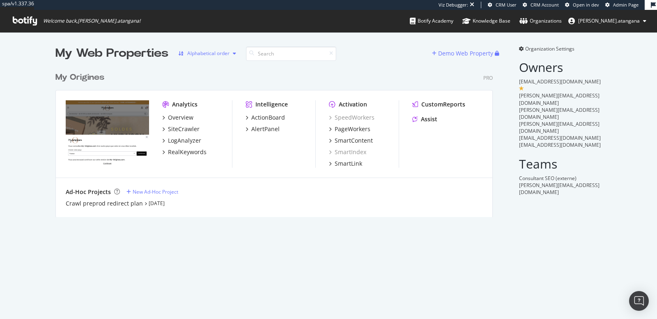
scroll to position [148, 437]
click at [337, 128] on div "PageWorkers" at bounding box center [353, 129] width 36 height 8
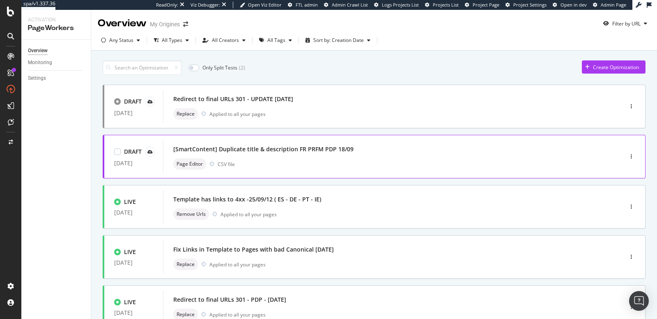
scroll to position [162, 0]
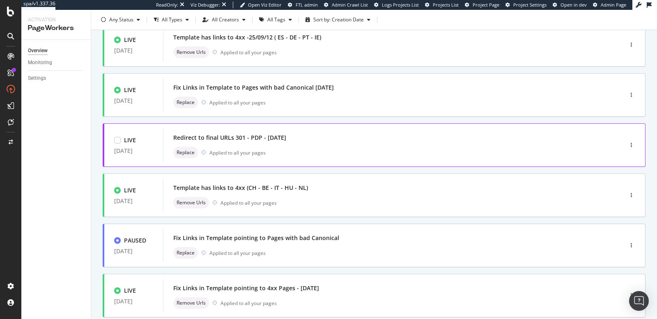
click at [287, 158] on div "Redirect to final URLs 301 - PDP - [DATE] Replace Applied to all your pages" at bounding box center [380, 145] width 435 height 33
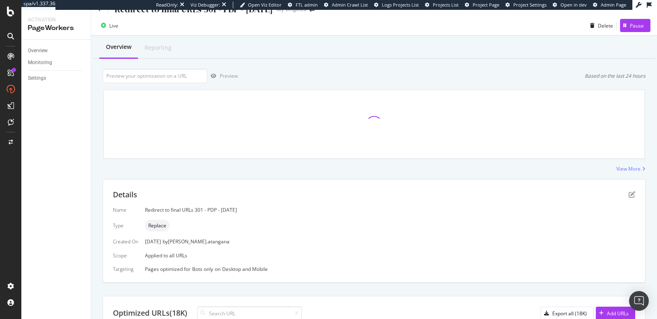
scroll to position [99, 0]
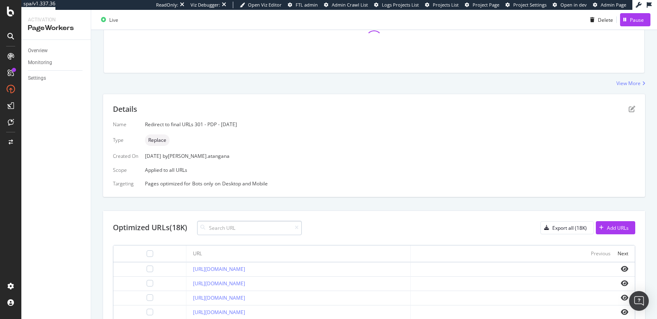
click at [230, 224] on input at bounding box center [249, 228] width 105 height 14
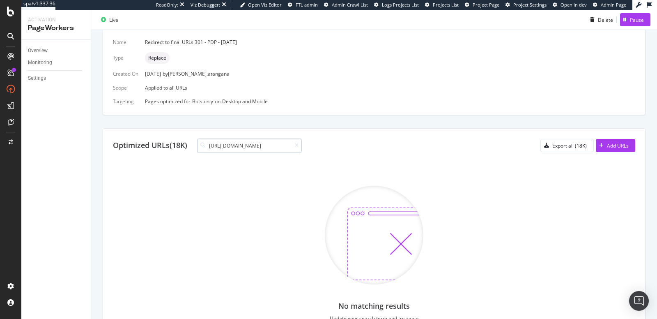
scroll to position [181, 0]
type input "[URL][DOMAIN_NAME]"
click at [270, 140] on input "[URL][DOMAIN_NAME]" at bounding box center [249, 145] width 105 height 14
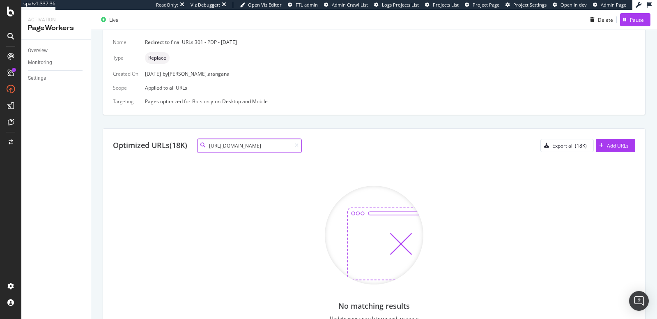
click at [270, 140] on input "[URL][DOMAIN_NAME]" at bounding box center [249, 145] width 105 height 14
click at [298, 143] on icon at bounding box center [297, 145] width 4 height 5
click at [264, 145] on input at bounding box center [249, 145] width 105 height 14
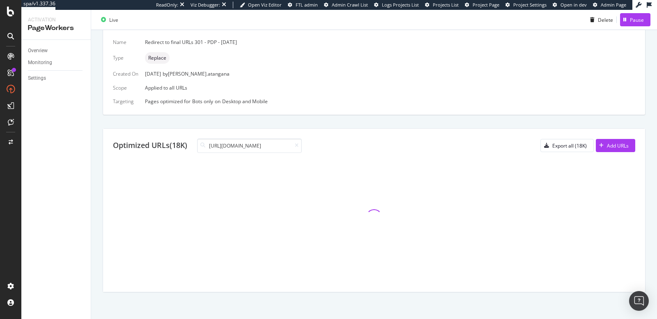
scroll to position [0, 95]
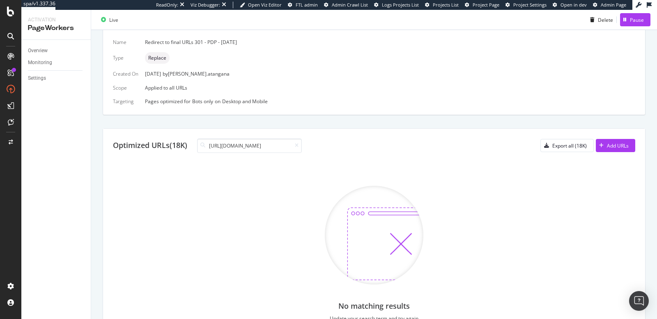
type input "[URL][DOMAIN_NAME]"
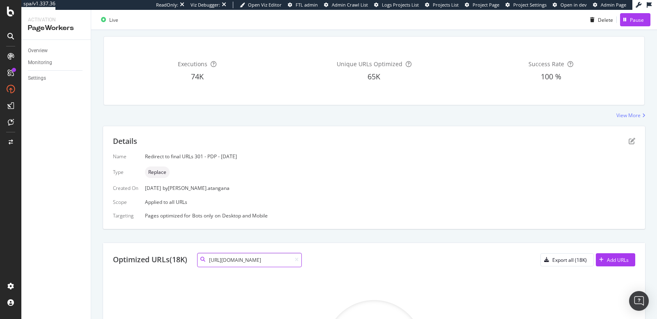
scroll to position [0, 0]
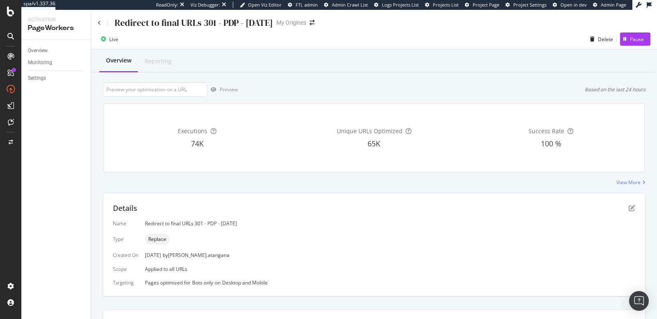
click at [106, 17] on div "Redirect to final URLs 301 - PDP - [DATE]" at bounding box center [185, 22] width 175 height 13
click at [102, 21] on div "Redirect to final URLs 301 - PDP - [DATE]" at bounding box center [185, 22] width 175 height 13
click at [101, 24] on icon at bounding box center [99, 23] width 3 height 5
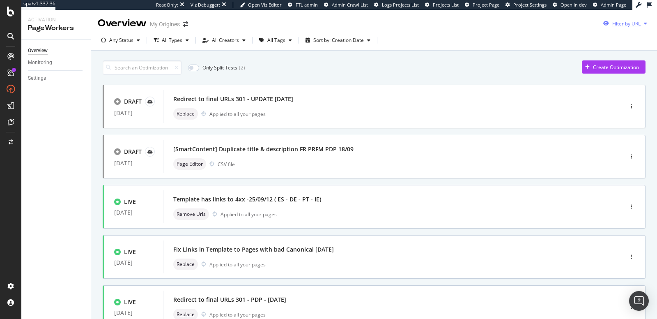
click at [615, 25] on div "Filter by URL" at bounding box center [626, 23] width 28 height 7
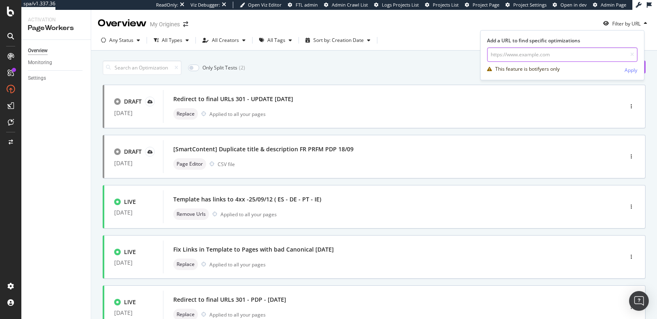
click at [577, 51] on input "url" at bounding box center [562, 54] width 150 height 14
paste input "[URL][DOMAIN_NAME]"
type input "[URL][DOMAIN_NAME]"
click at [626, 69] on div "Apply" at bounding box center [631, 70] width 13 height 7
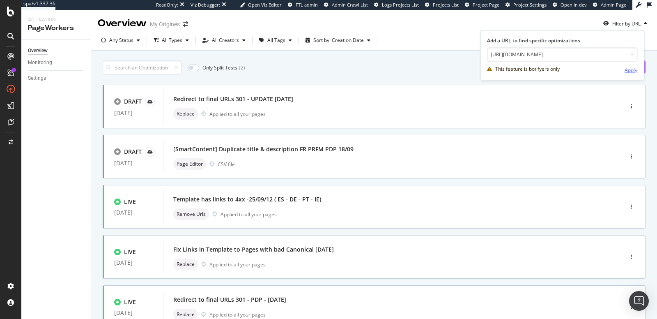
scroll to position [0, 0]
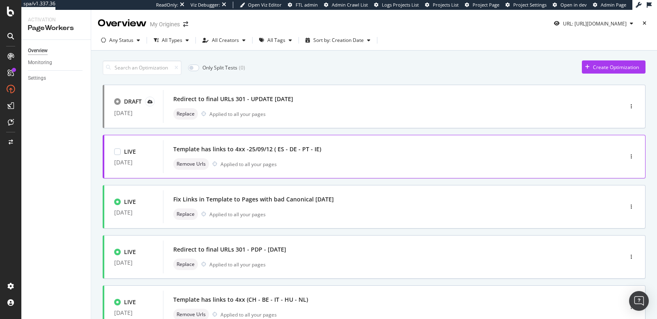
click at [354, 156] on div "Template has links to 4xx -25/09/12 ( ES - DE - PT - IE) Remove Urls Applied to…" at bounding box center [380, 156] width 415 height 26
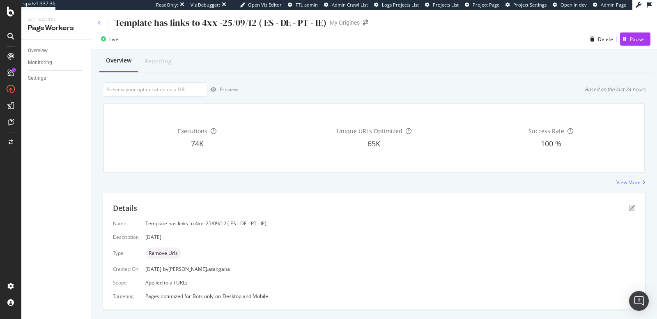
type input "[URL][DOMAIN_NAME]"
click at [98, 21] on icon at bounding box center [99, 23] width 3 height 5
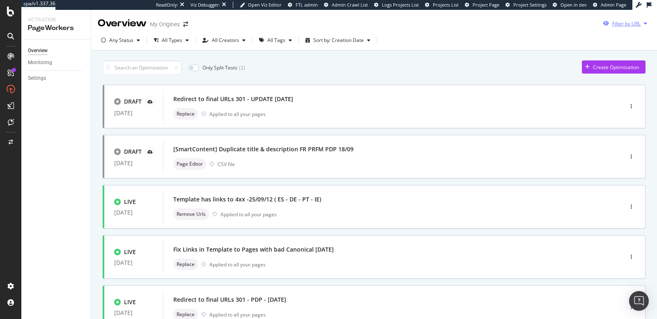
click at [623, 25] on div "Filter by URL" at bounding box center [626, 23] width 28 height 7
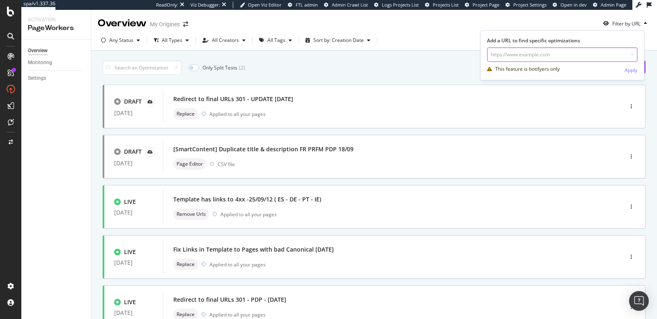
click at [573, 58] on input "url" at bounding box center [562, 54] width 150 height 14
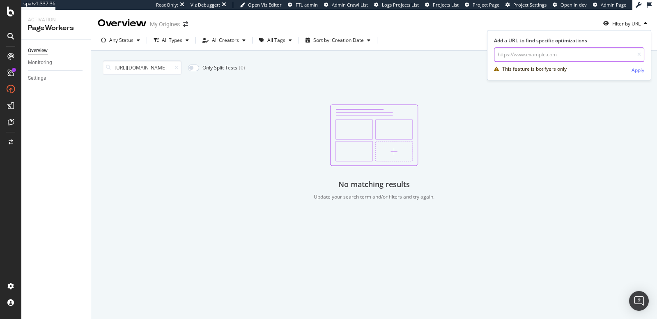
click at [581, 53] on input "url" at bounding box center [569, 54] width 150 height 14
paste input "[URL][DOMAIN_NAME]"
type input "[URL][DOMAIN_NAME]"
click at [175, 66] on icon at bounding box center [177, 67] width 4 height 5
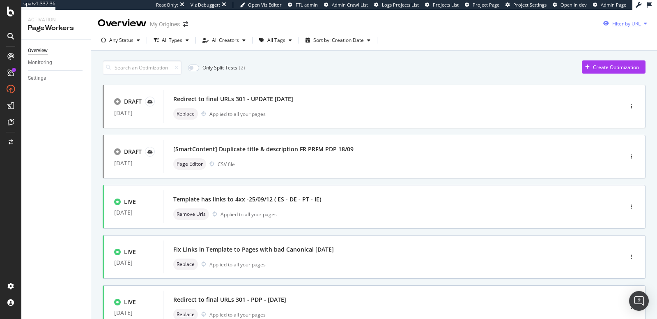
click at [626, 24] on div "Filter by URL" at bounding box center [626, 23] width 28 height 7
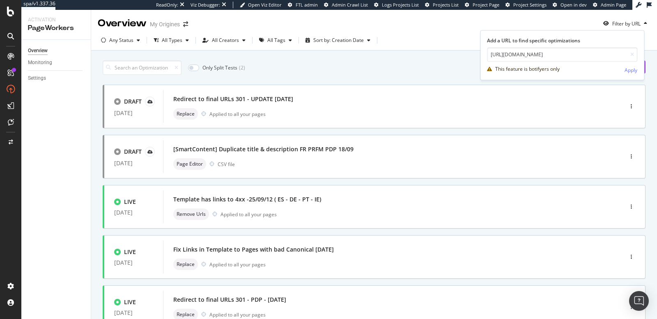
click at [638, 68] on div "Add a URL to find specific optimizations https://www.my-origines.com/gb/stronge…" at bounding box center [562, 56] width 163 height 39
click at [636, 68] on div "Apply" at bounding box center [631, 70] width 13 height 7
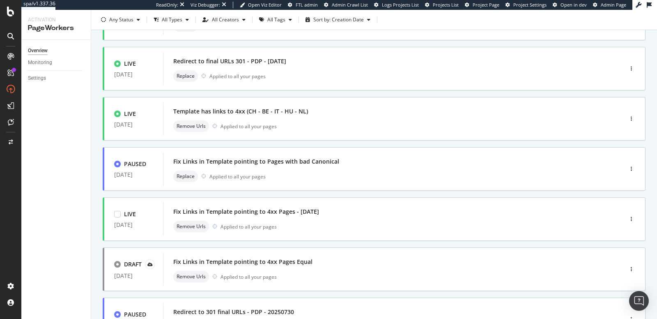
scroll to position [161, 0]
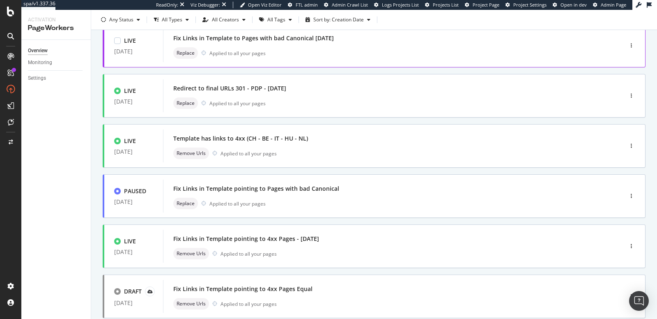
click at [322, 47] on div "Replace Applied to all your pages" at bounding box center [380, 53] width 415 height 12
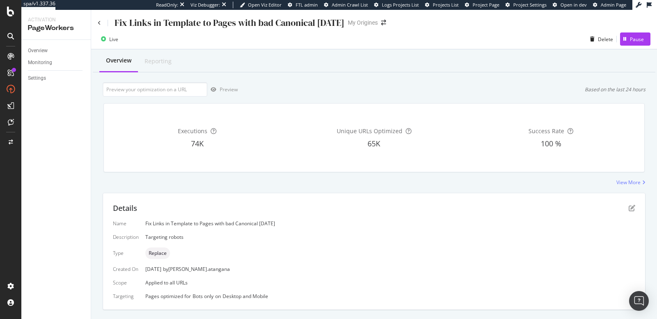
type input "[URL][DOMAIN_NAME]"
click at [99, 25] on div "Fix Links in Template to Pages with bad Canonical [DATE]" at bounding box center [221, 22] width 247 height 13
click at [99, 23] on icon at bounding box center [99, 23] width 3 height 5
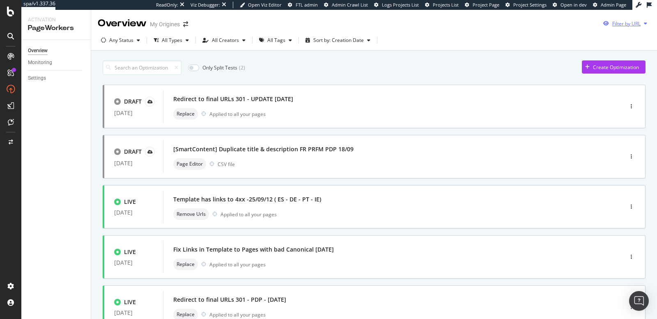
click at [623, 26] on div "Filter by URL" at bounding box center [626, 23] width 28 height 7
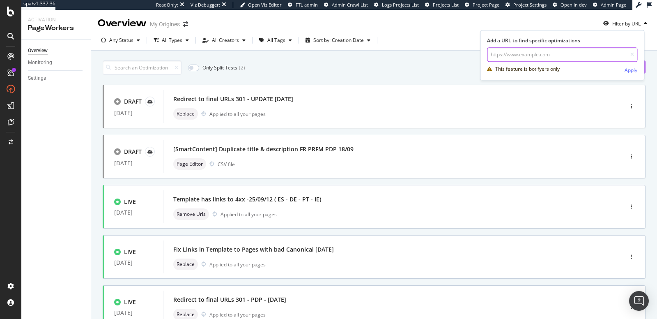
click at [581, 52] on input "url" at bounding box center [562, 54] width 150 height 14
click at [554, 58] on input "url" at bounding box center [562, 54] width 150 height 14
paste input "[URL][DOMAIN_NAME]"
type input "[URL][DOMAIN_NAME]"
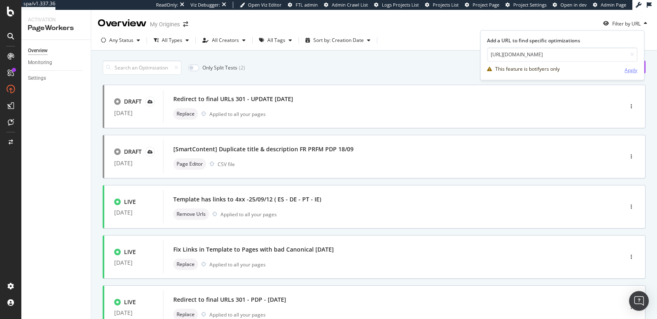
click at [628, 70] on div "Apply" at bounding box center [631, 70] width 13 height 7
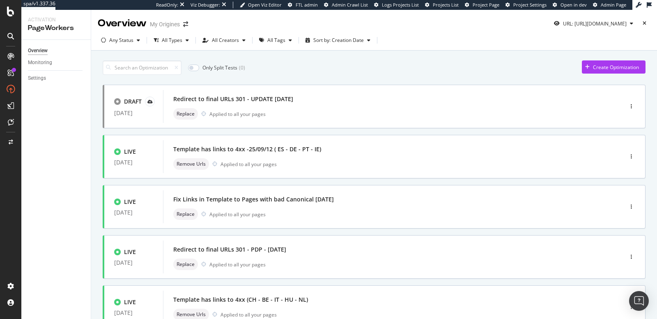
click at [54, 131] on div "Overview Monitoring Settings" at bounding box center [55, 179] width 69 height 279
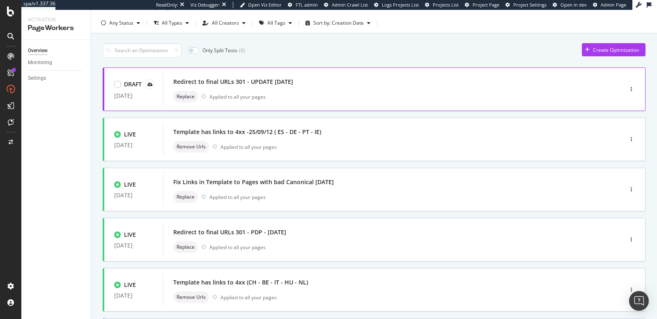
click at [285, 93] on div "Replace Applied to all your pages" at bounding box center [380, 97] width 415 height 12
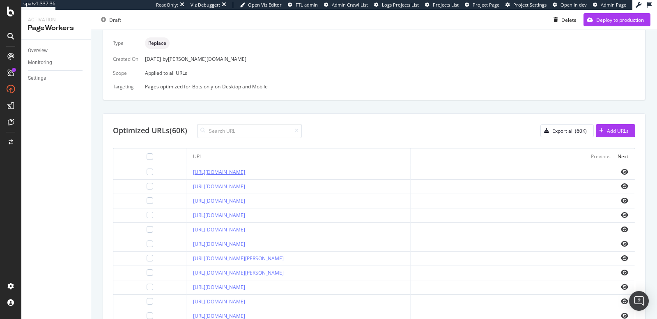
scroll to position [200, 0]
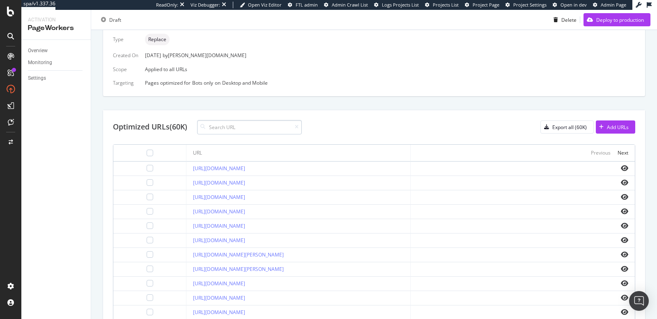
click at [229, 124] on input at bounding box center [249, 127] width 105 height 14
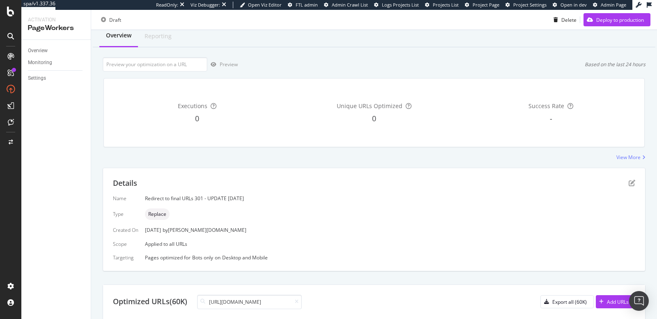
scroll to position [0, 0]
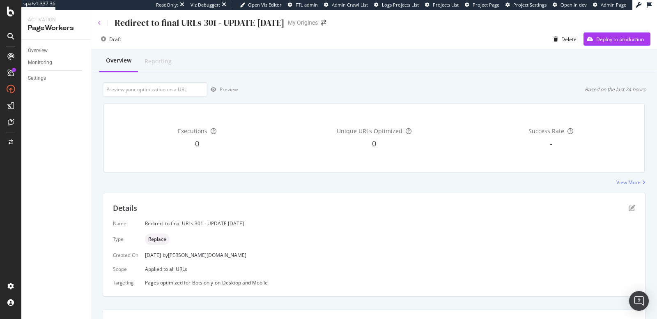
type input "[URL][DOMAIN_NAME]"
click at [99, 23] on icon at bounding box center [99, 23] width 3 height 5
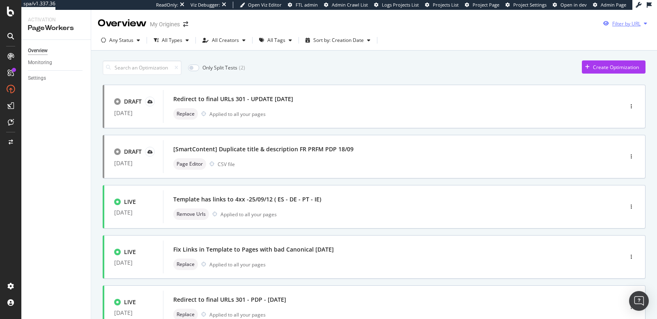
click at [617, 23] on div "Filter by URL" at bounding box center [626, 23] width 28 height 7
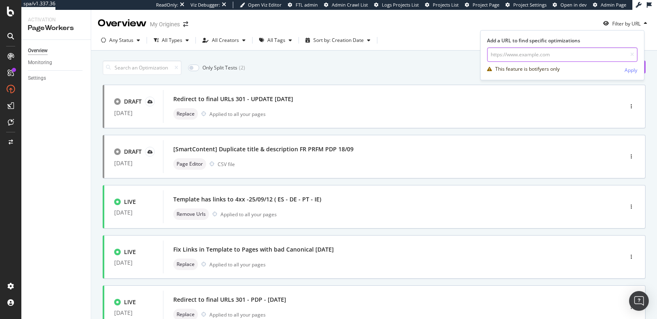
click at [603, 53] on input "url" at bounding box center [562, 54] width 150 height 14
paste input "[URL][DOMAIN_NAME]"
type input "[URL][DOMAIN_NAME]"
click at [632, 69] on div "Apply" at bounding box center [631, 70] width 13 height 7
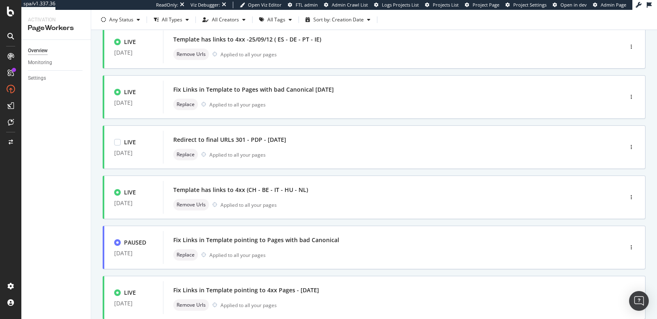
scroll to position [110, 0]
click at [293, 199] on div "Remove Urls Applied to all your pages" at bounding box center [380, 205] width 415 height 12
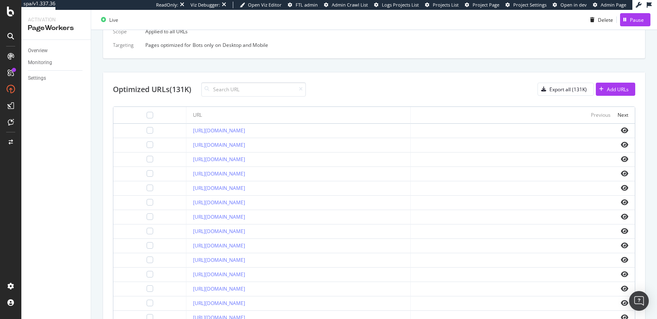
scroll to position [227, 0]
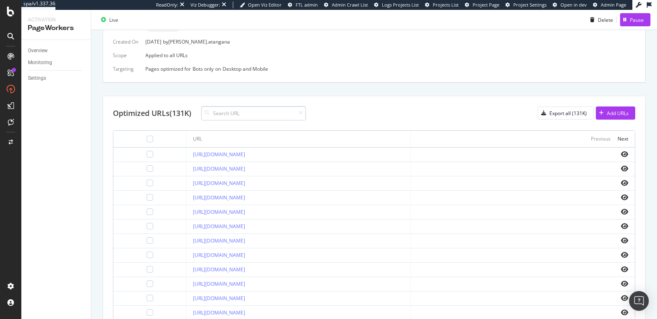
click at [226, 113] on input at bounding box center [253, 113] width 105 height 14
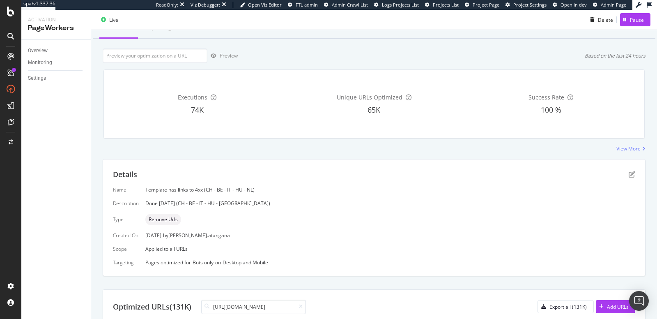
scroll to position [0, 0]
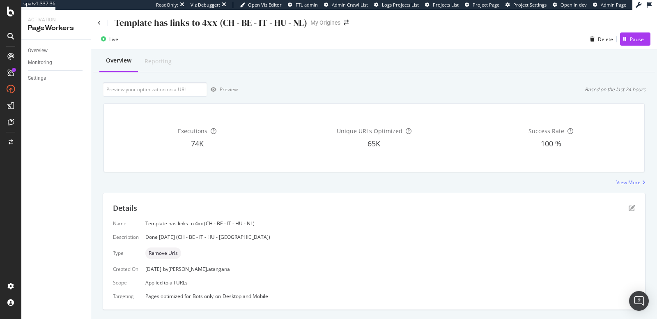
type input "[URL][DOMAIN_NAME]"
click at [96, 25] on div "Template has links to 4xx (CH - BE - IT - HU - NL) My Origines" at bounding box center [374, 19] width 566 height 19
click at [99, 22] on icon at bounding box center [99, 23] width 3 height 5
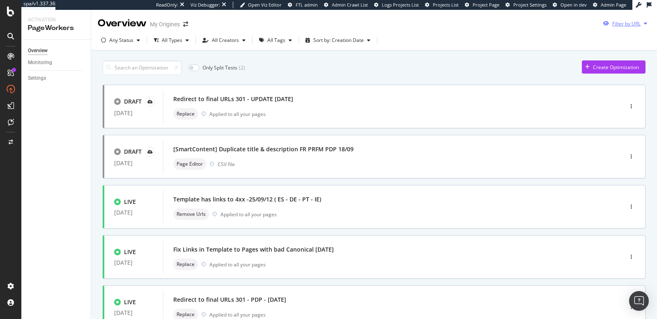
click at [626, 25] on div "Filter by URL" at bounding box center [626, 23] width 28 height 7
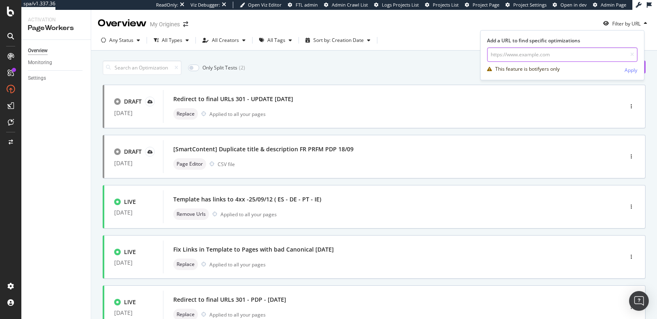
click at [599, 51] on input "url" at bounding box center [562, 54] width 150 height 14
paste input "[URL][DOMAIN_NAME]"
type input "[URL][DOMAIN_NAME]"
click at [634, 71] on div "Apply" at bounding box center [631, 70] width 13 height 7
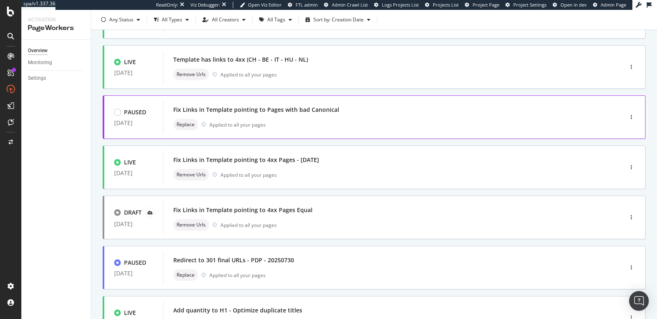
scroll to position [240, 0]
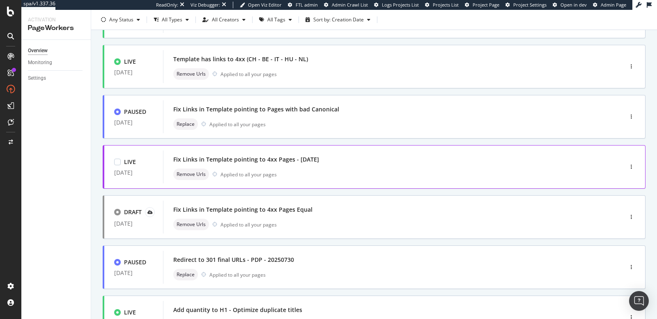
click at [342, 161] on div "Fix Links in Template pointing to 4xx Pages - [DATE]" at bounding box center [380, 160] width 415 height 12
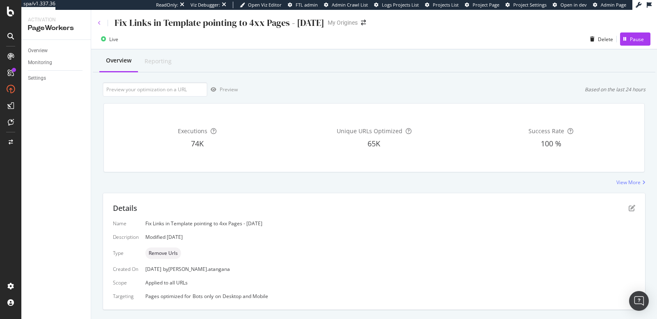
type input "[URL][DOMAIN_NAME]"
click at [99, 22] on icon at bounding box center [99, 23] width 3 height 5
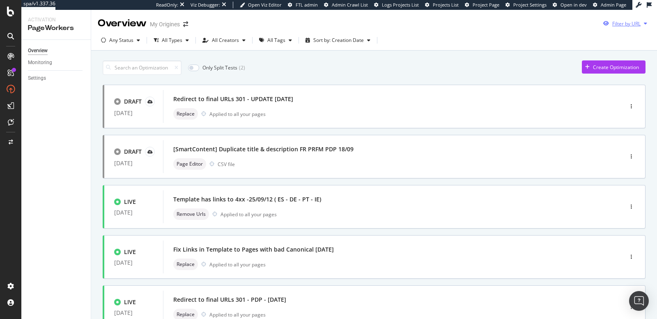
click at [631, 24] on div "Filter by URL" at bounding box center [626, 23] width 28 height 7
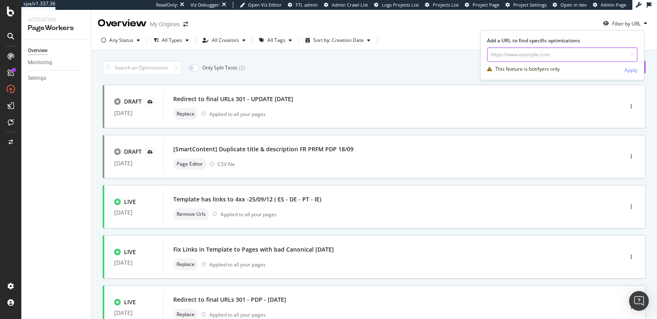
click at [546, 52] on input "url" at bounding box center [562, 54] width 150 height 14
click at [530, 53] on input "url" at bounding box center [562, 54] width 150 height 14
paste input "[URL][DOMAIN_NAME]"
type input "[URL][DOMAIN_NAME]"
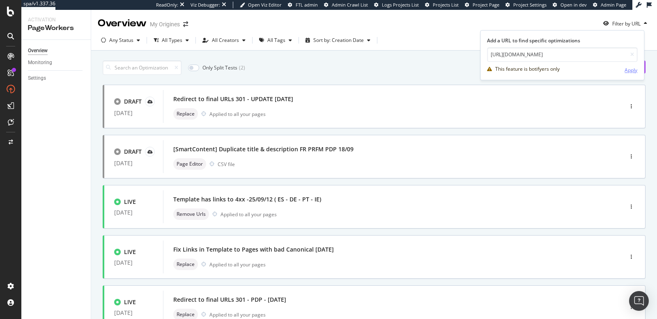
click at [630, 68] on div "Apply" at bounding box center [631, 70] width 13 height 7
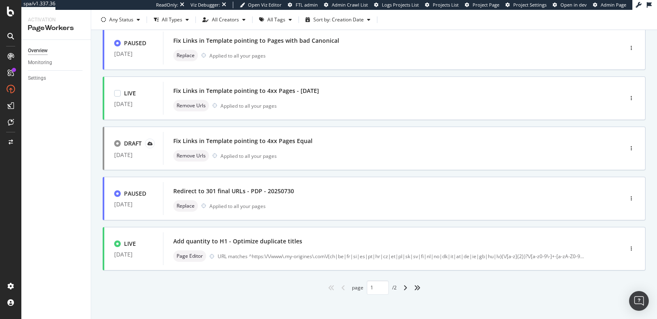
scroll to position [313, 0]
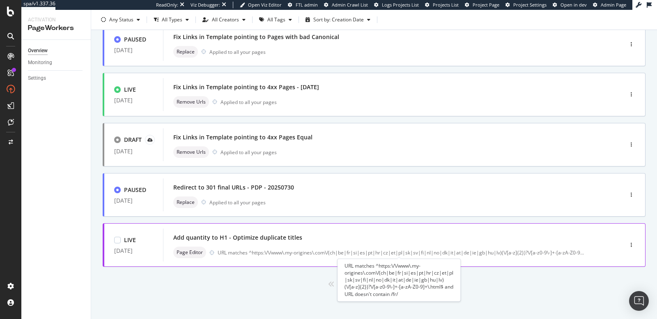
click at [297, 254] on div "URL matches ^https:\/\/www\.my-origines\.com\/(ch|be|fr|si|es|pt|hr|cz|et|pl|sk…" at bounding box center [401, 252] width 366 height 7
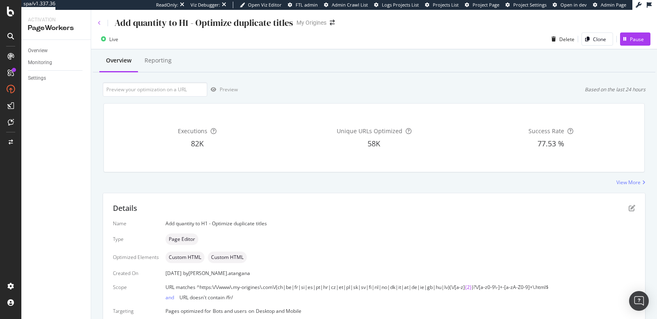
click at [99, 21] on icon at bounding box center [99, 23] width 3 height 5
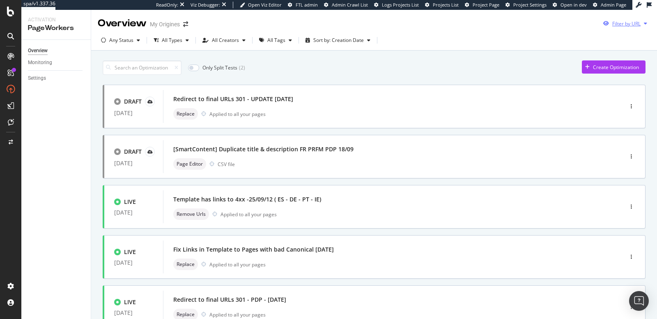
click at [614, 23] on div "Filter by URL" at bounding box center [626, 23] width 28 height 7
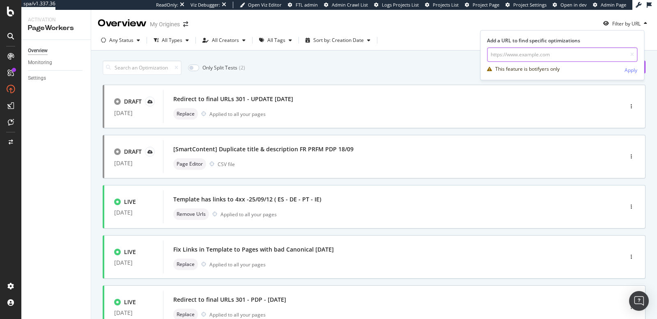
click at [571, 53] on input "url" at bounding box center [562, 54] width 150 height 14
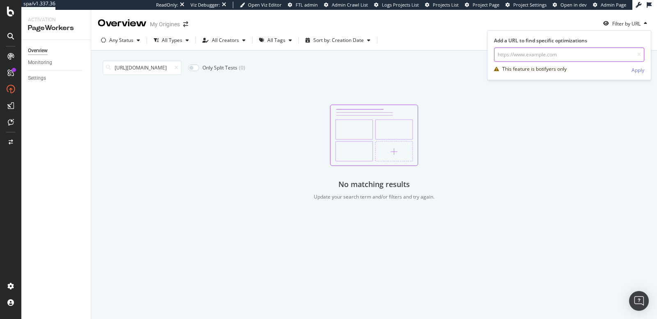
click at [574, 55] on input "url" at bounding box center [569, 54] width 150 height 14
click at [175, 69] on icon at bounding box center [177, 67] width 4 height 5
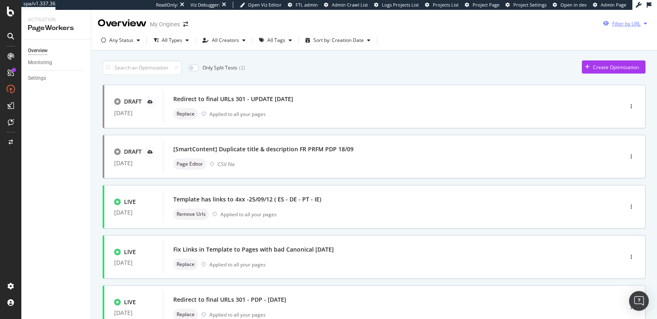
click at [633, 21] on div "Filter by URL" at bounding box center [626, 23] width 28 height 7
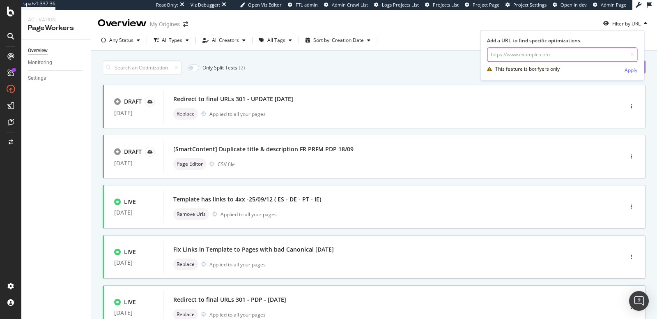
click at [568, 51] on input "url" at bounding box center [562, 54] width 150 height 14
paste input "[URL][DOMAIN_NAME]"
type input "[URL][DOMAIN_NAME]"
click at [634, 71] on div "Apply" at bounding box center [631, 70] width 13 height 7
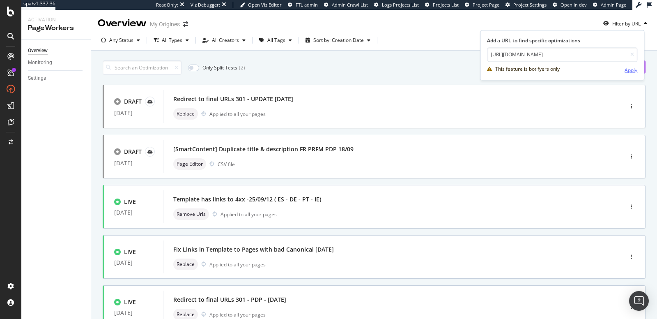
scroll to position [0, 0]
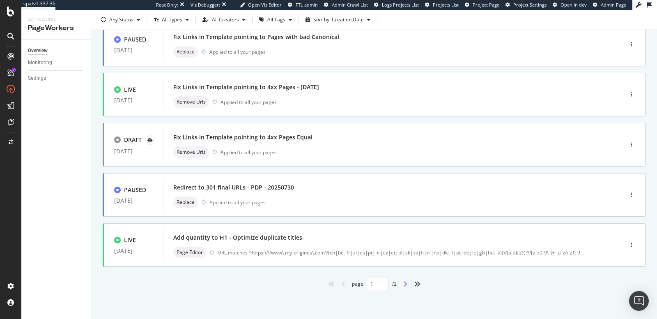
click at [403, 283] on icon "angle-right" at bounding box center [405, 284] width 4 height 7
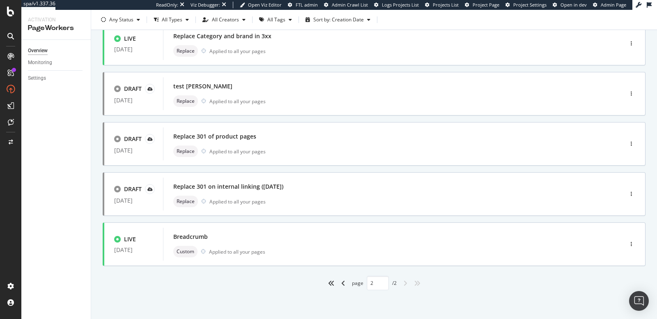
type input "2"
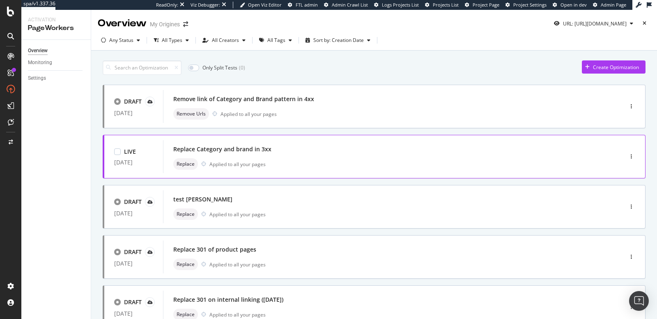
click at [295, 148] on div "Replace Category and brand in 3xx" at bounding box center [380, 149] width 415 height 12
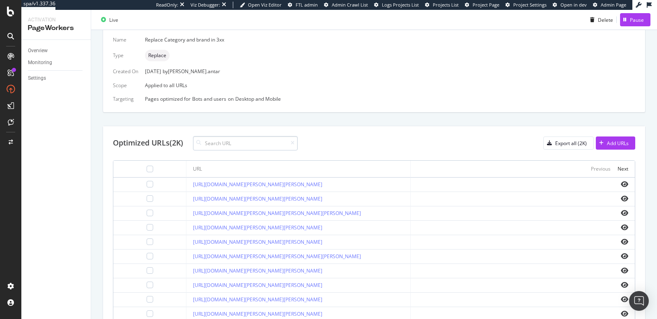
click at [266, 141] on input at bounding box center [245, 143] width 105 height 14
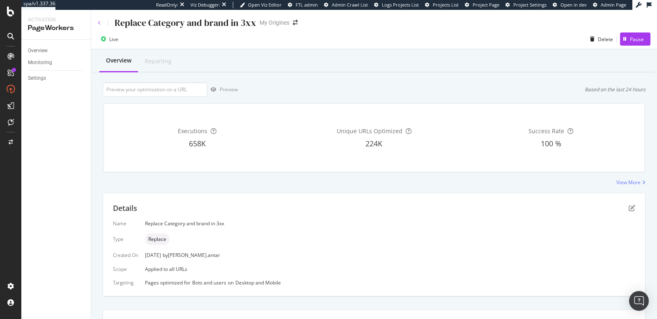
type input "[URL][DOMAIN_NAME]"
click at [99, 22] on icon at bounding box center [99, 23] width 3 height 5
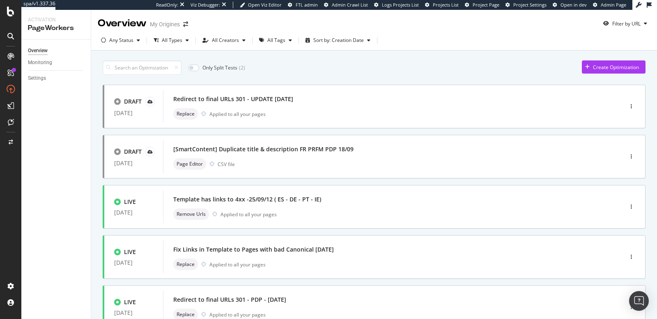
click at [99, 22] on div "Overview" at bounding box center [122, 23] width 49 height 14
click at [613, 27] on div "Filter by URL" at bounding box center [625, 23] width 51 height 12
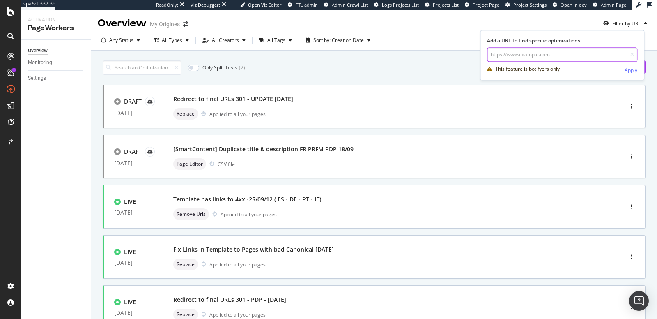
click at [555, 55] on input "url" at bounding box center [562, 54] width 150 height 14
paste input "[URL][DOMAIN_NAME]"
type input "[URL][DOMAIN_NAME]"
click at [633, 72] on div "Apply" at bounding box center [631, 70] width 13 height 7
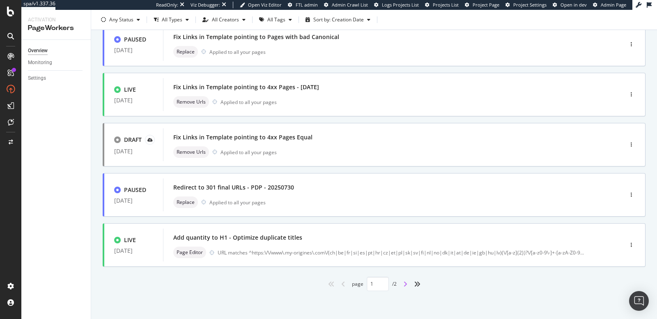
click at [403, 284] on icon "angle-right" at bounding box center [405, 284] width 4 height 7
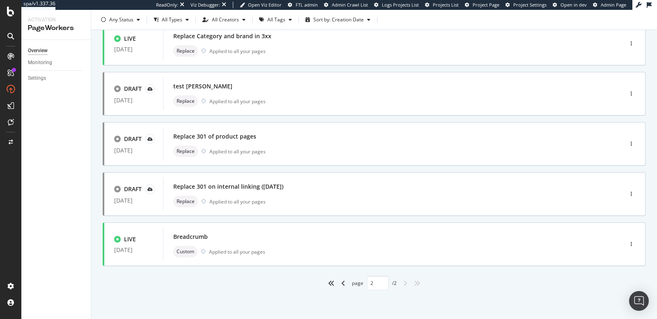
type input "2"
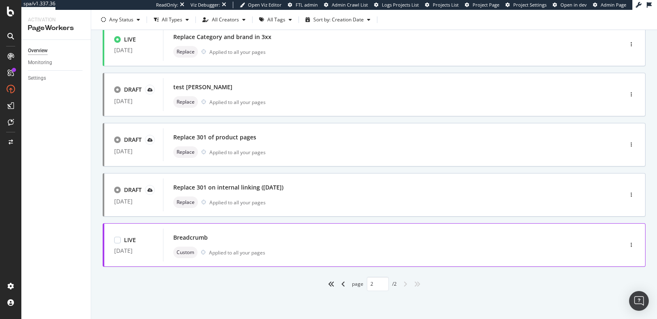
click at [263, 237] on div "Breadcrumb" at bounding box center [380, 238] width 415 height 12
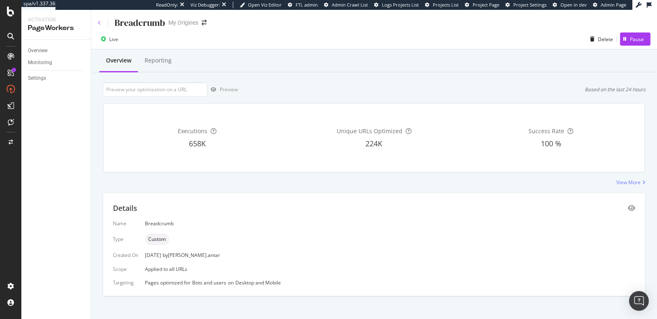
click at [101, 21] on icon at bounding box center [99, 23] width 3 height 5
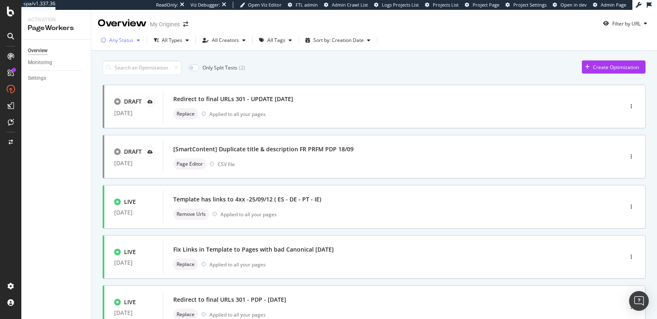
click at [129, 41] on div "Any Status" at bounding box center [121, 40] width 24 height 5
click at [125, 68] on div "( 12 )" at bounding box center [129, 71] width 9 height 7
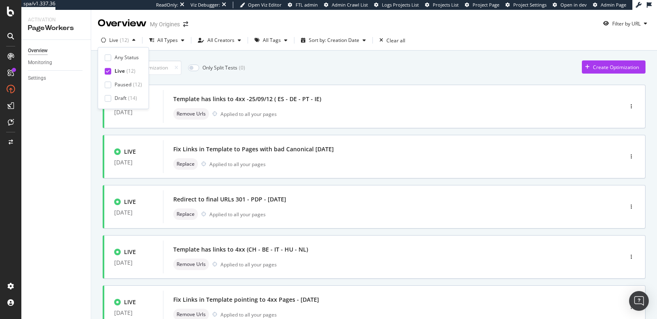
click at [66, 101] on div "Overview Monitoring Settings" at bounding box center [55, 179] width 69 height 279
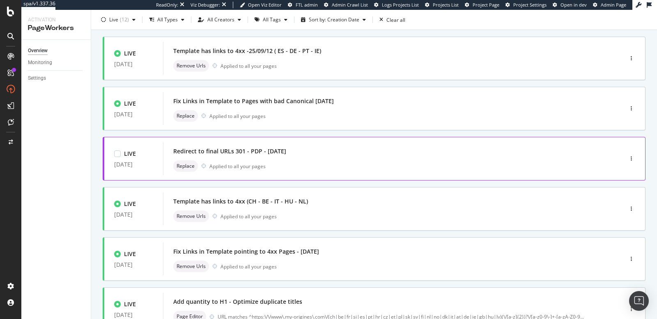
scroll to position [54, 0]
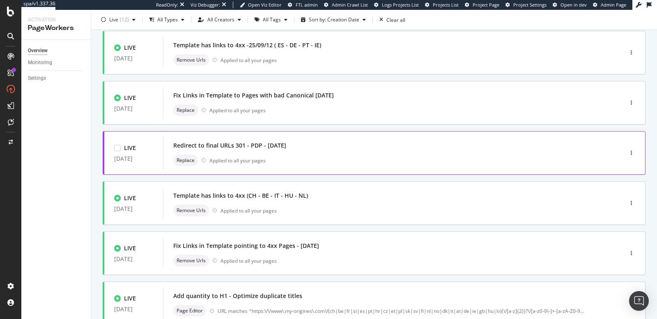
click at [252, 147] on div "Redirect to final URLs 301 - PDP - [DATE]" at bounding box center [229, 145] width 113 height 8
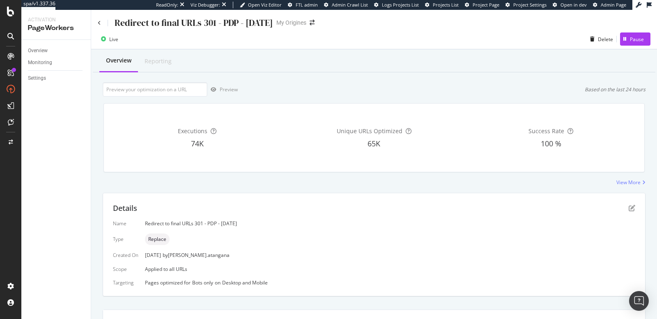
scroll to position [14, 0]
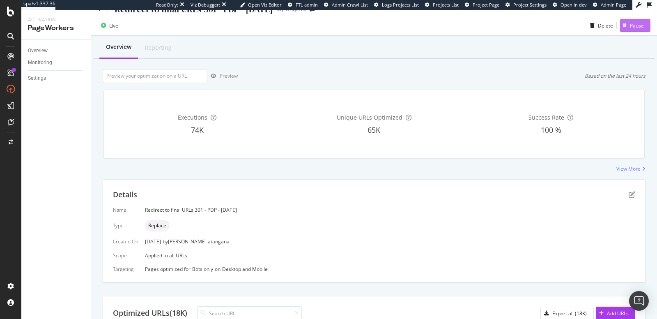
click at [627, 30] on div "Pause" at bounding box center [632, 25] width 24 height 12
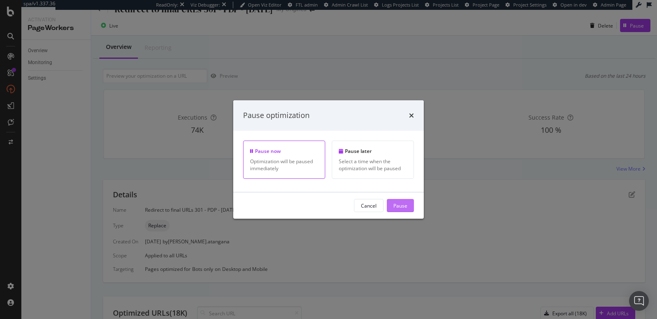
click at [396, 201] on div "Pause" at bounding box center [401, 205] width 14 height 12
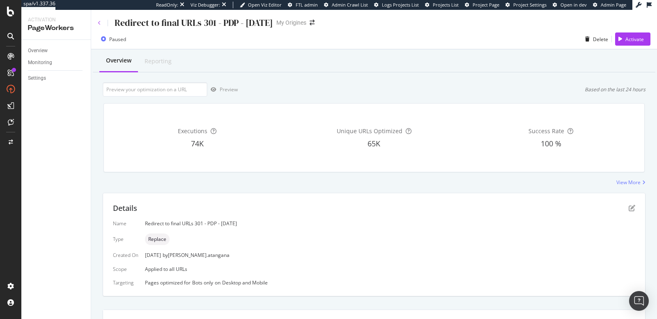
click at [98, 23] on icon at bounding box center [99, 23] width 3 height 5
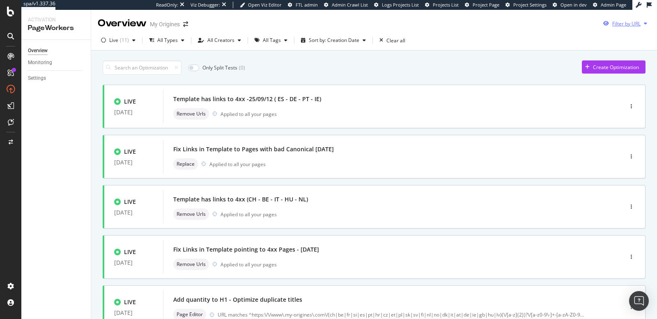
click at [625, 25] on div "Filter by URL" at bounding box center [626, 23] width 28 height 7
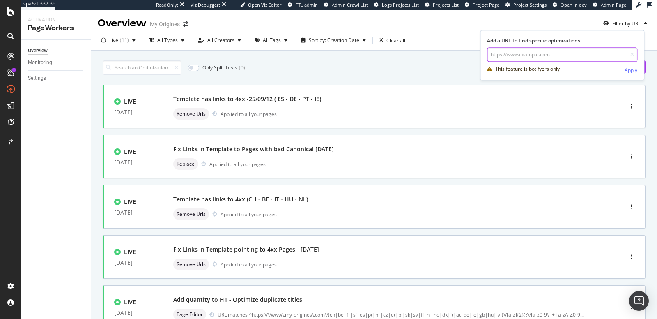
click at [528, 56] on input "url" at bounding box center [562, 54] width 150 height 14
paste input "[URL][DOMAIN_NAME]"
type input "[URL][DOMAIN_NAME]"
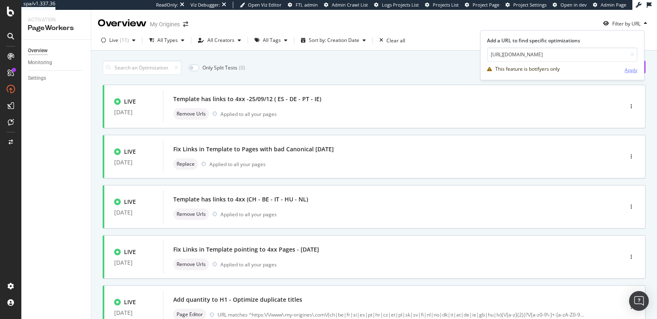
click at [634, 71] on div "Apply" at bounding box center [631, 70] width 13 height 7
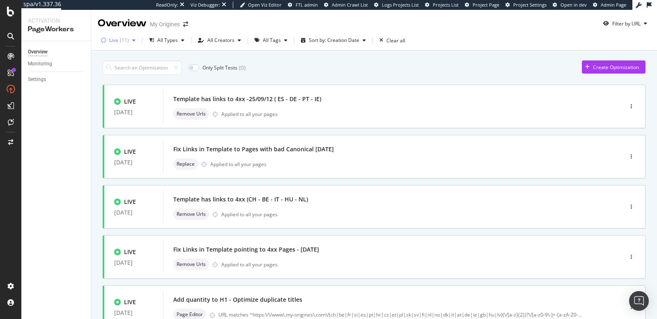
click at [122, 41] on div "( 11 )" at bounding box center [124, 40] width 9 height 5
click at [129, 83] on div "Paused" at bounding box center [123, 84] width 17 height 7
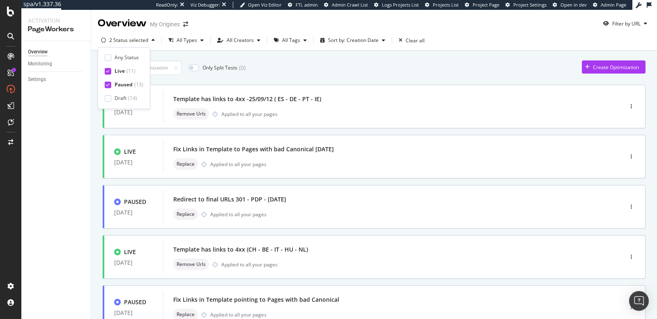
click at [111, 71] on div "Live ( 11 )" at bounding box center [124, 71] width 39 height 7
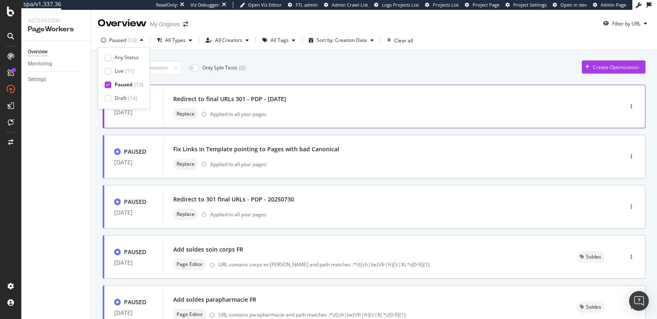
click at [287, 115] on div "Replace Applied to all your pages" at bounding box center [380, 114] width 415 height 12
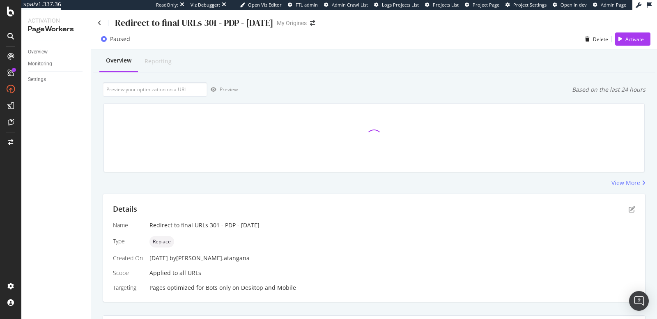
scroll to position [167, 0]
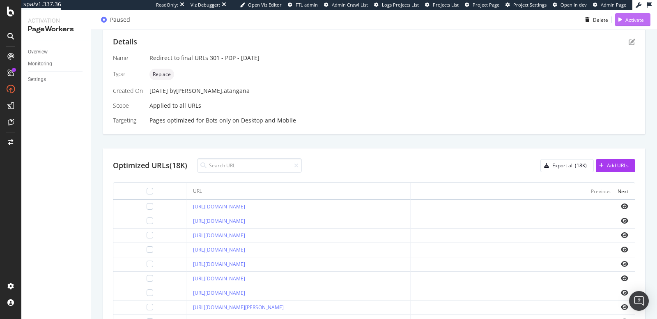
click at [616, 18] on div "button" at bounding box center [620, 19] width 10 height 5
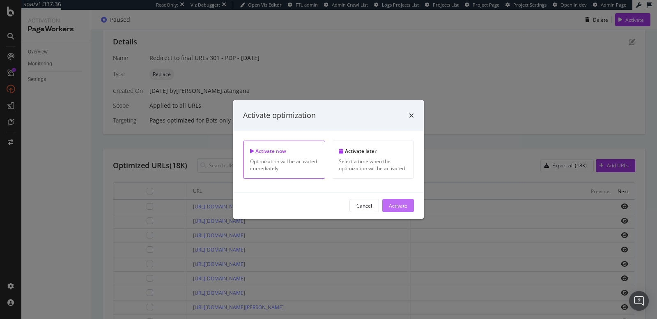
click at [398, 207] on div "Activate" at bounding box center [398, 205] width 18 height 7
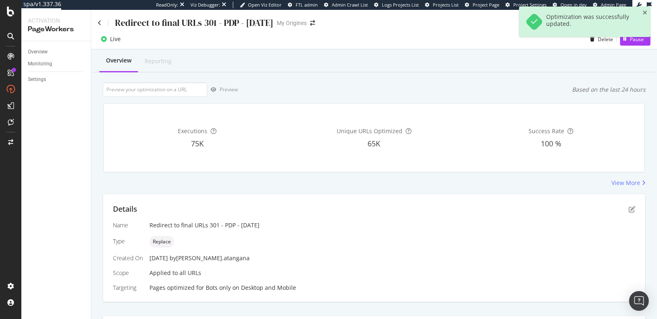
click at [97, 23] on div "Redirect to final URLs 301 - PDP - 12/09/2025 My Origines" at bounding box center [374, 19] width 566 height 19
click at [98, 24] on icon at bounding box center [100, 23] width 4 height 6
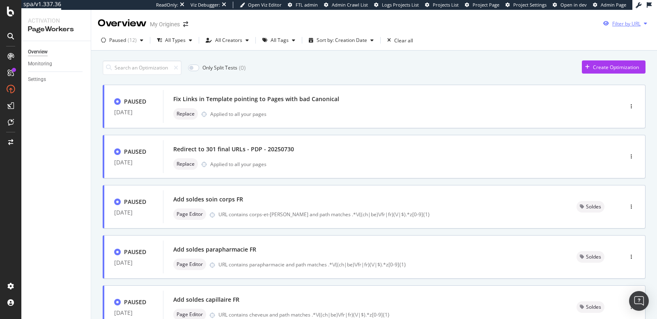
click at [629, 23] on div "Filter by URL" at bounding box center [626, 23] width 28 height 7
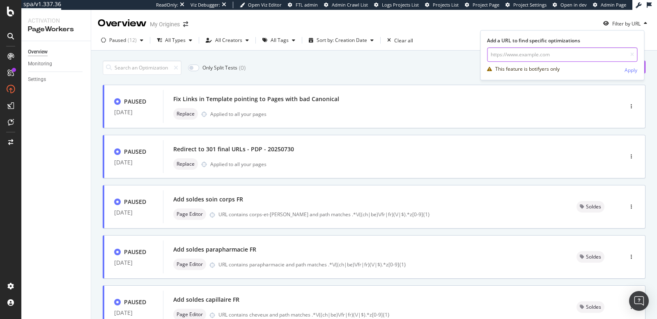
click at [565, 54] on input "url" at bounding box center [562, 54] width 150 height 14
paste input "[URL][DOMAIN_NAME]"
type input "[URL][DOMAIN_NAME]"
click at [635, 68] on div "Apply" at bounding box center [631, 70] width 13 height 7
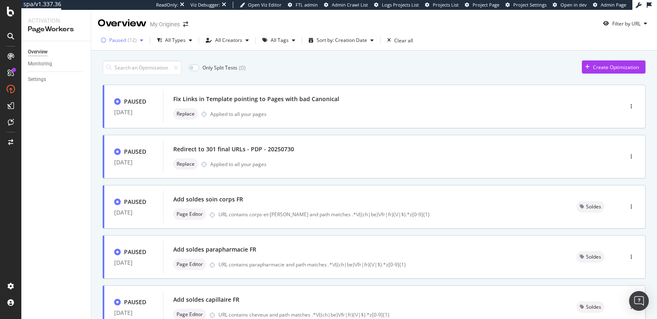
click at [123, 38] on div "Paused" at bounding box center [117, 40] width 17 height 5
click at [111, 58] on div at bounding box center [108, 57] width 7 height 7
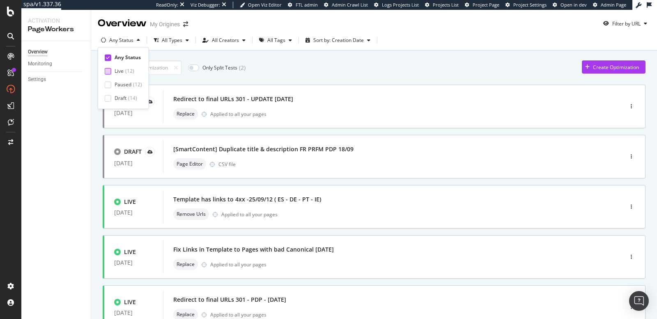
click at [110, 69] on div at bounding box center [108, 71] width 7 height 7
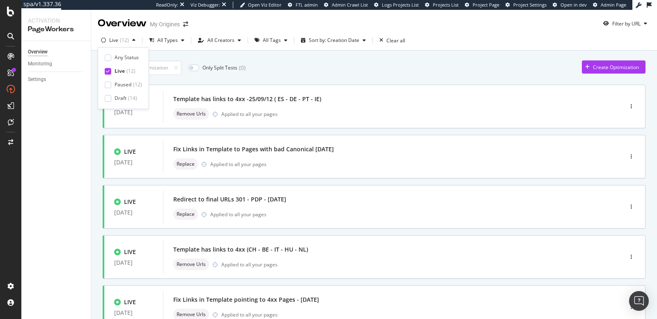
click at [449, 33] on div "Live ( 12 ) All Types All Creators All Tags Sort by: Creation Date Clear all" at bounding box center [374, 40] width 566 height 20
click at [617, 23] on div "Filter by URL" at bounding box center [626, 23] width 28 height 7
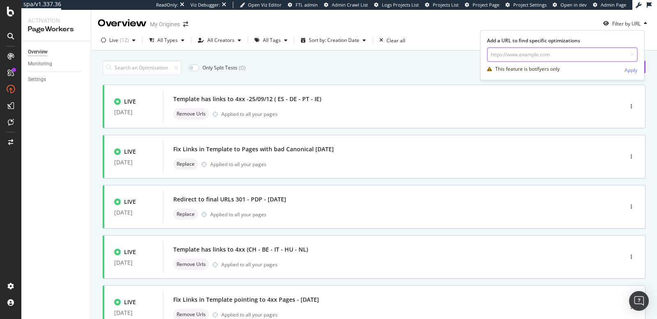
click at [575, 56] on input "url" at bounding box center [562, 54] width 150 height 14
paste input "[URL][DOMAIN_NAME]"
type input "[URL][DOMAIN_NAME]"
click at [630, 71] on div "Apply" at bounding box center [631, 70] width 13 height 7
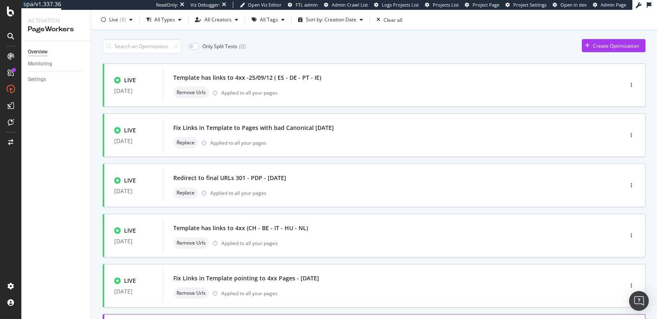
scroll to position [0, 0]
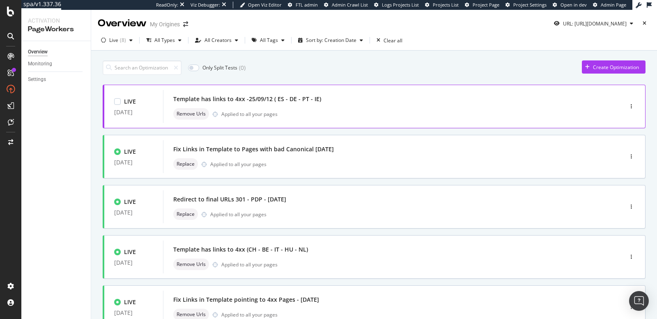
click at [295, 117] on div "Remove Urls Applied to all your pages" at bounding box center [380, 114] width 415 height 12
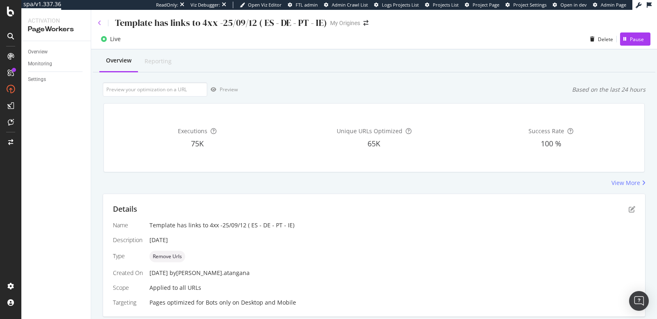
type input "[URL][DOMAIN_NAME]"
click at [100, 24] on icon at bounding box center [100, 23] width 4 height 6
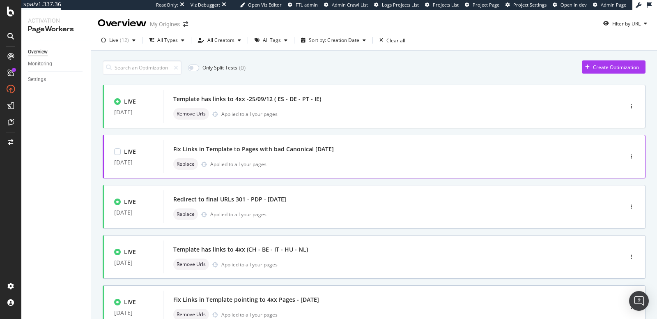
click at [279, 154] on div "Fix Links in Template to Pages with bad Canonical [DATE] Replace Applied to all…" at bounding box center [380, 156] width 415 height 26
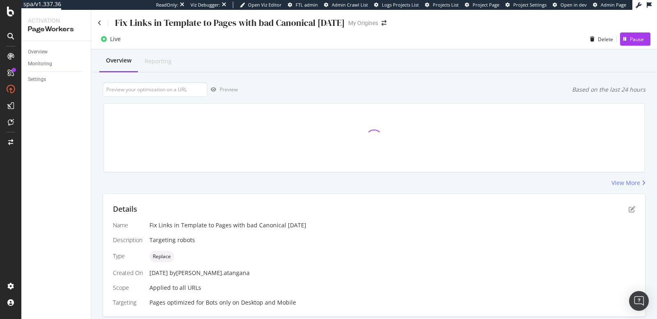
scroll to position [182, 0]
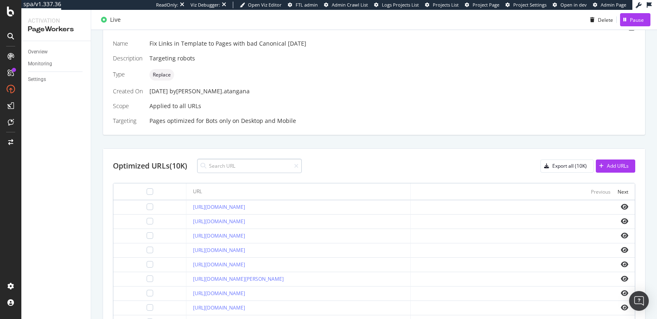
click at [270, 161] on input at bounding box center [249, 166] width 105 height 14
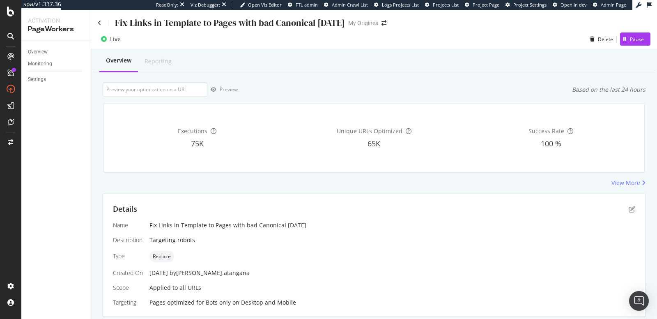
scroll to position [0, 0]
type input "[URL][DOMAIN_NAME]"
click at [101, 21] on icon at bounding box center [100, 23] width 4 height 6
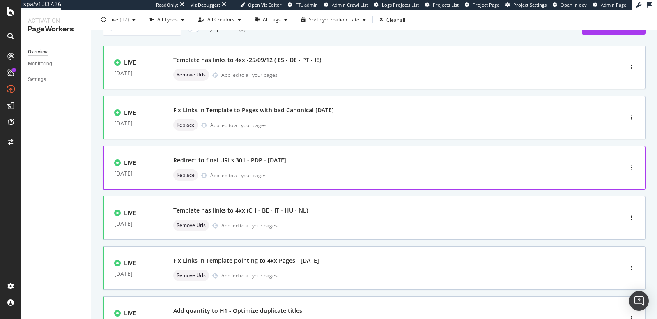
scroll to position [44, 0]
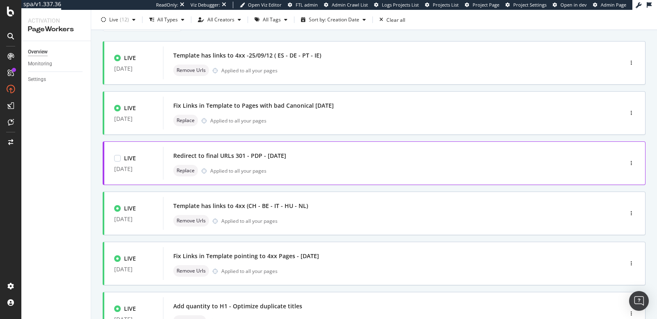
click at [290, 167] on div "Replace Applied to all your pages" at bounding box center [380, 171] width 415 height 12
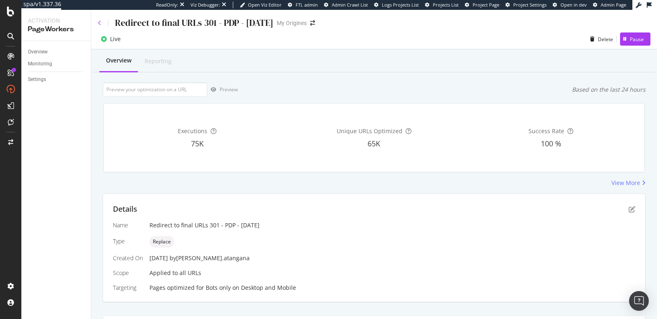
type input "[URL][DOMAIN_NAME]"
click at [99, 24] on icon at bounding box center [100, 23] width 4 height 6
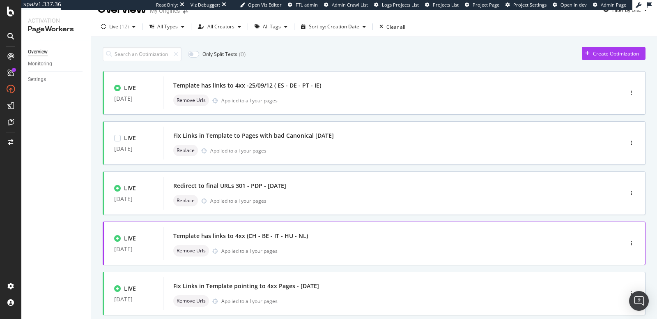
scroll to position [93, 0]
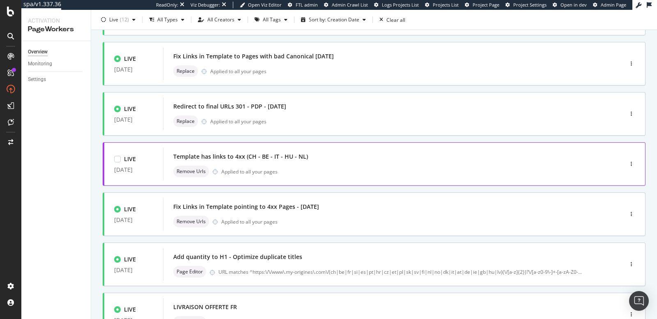
click at [301, 164] on div "Template has links to 4xx (CH - BE - IT - HU - NL) Remove Urls Applied to all y…" at bounding box center [380, 164] width 415 height 26
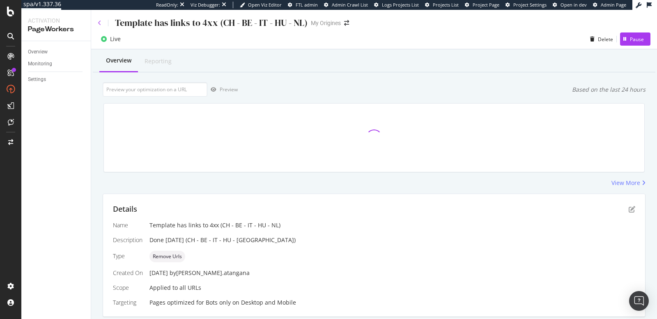
type input "[URL][DOMAIN_NAME]"
click at [99, 25] on icon at bounding box center [100, 23] width 4 height 6
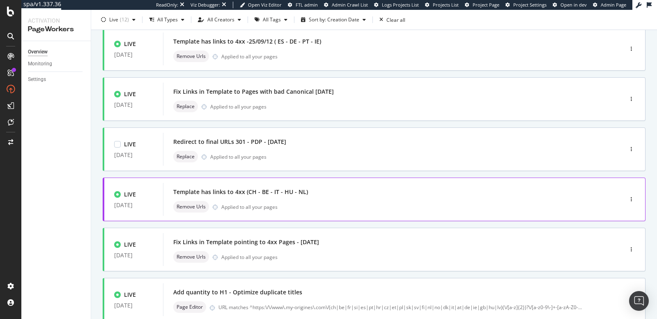
scroll to position [76, 0]
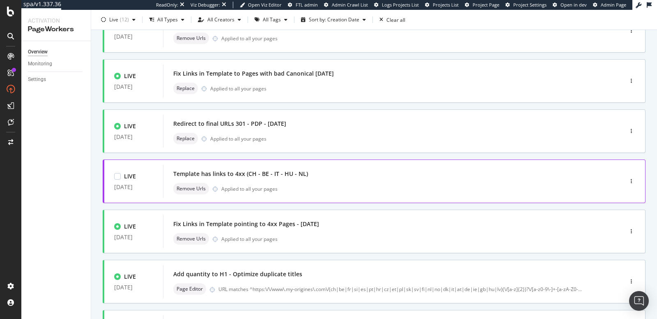
click at [334, 191] on div "Remove Urls Applied to all your pages" at bounding box center [380, 189] width 415 height 12
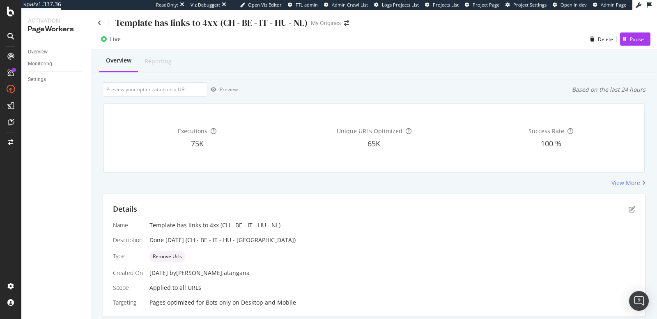
scroll to position [182, 0]
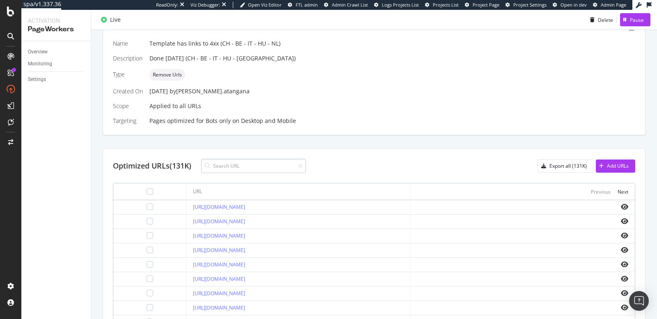
click at [231, 166] on input at bounding box center [253, 166] width 105 height 14
type input "[URL][DOMAIN_NAME]"
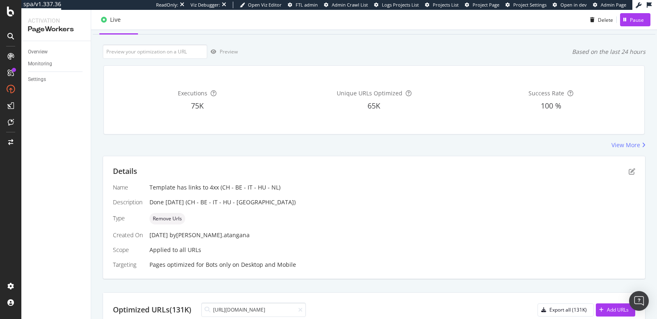
scroll to position [0, 0]
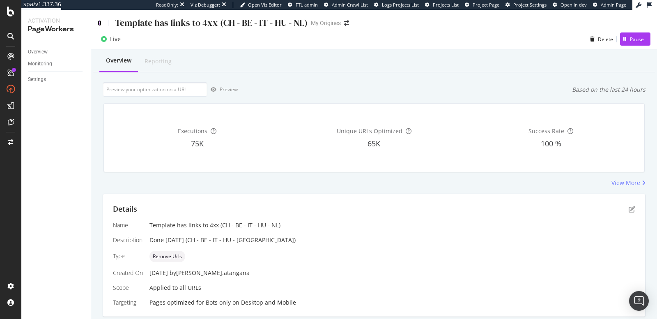
click at [101, 23] on icon at bounding box center [100, 23] width 4 height 6
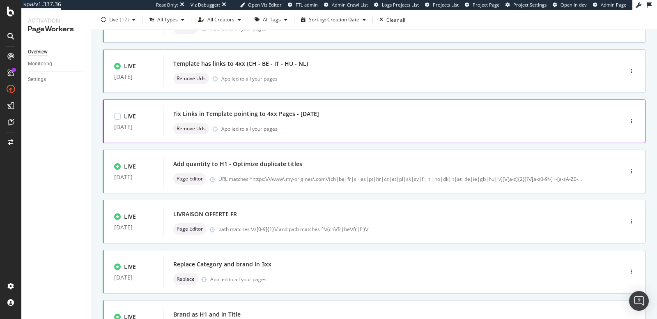
click at [289, 118] on div "Fix Links in Template pointing to 4xx Pages - [DATE]" at bounding box center [380, 114] width 415 height 12
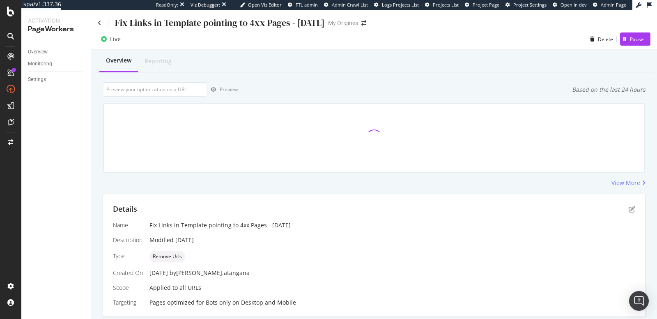
scroll to position [182, 0]
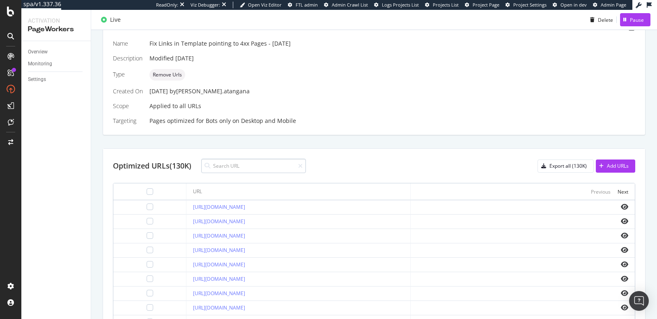
click at [226, 166] on input at bounding box center [253, 166] width 105 height 14
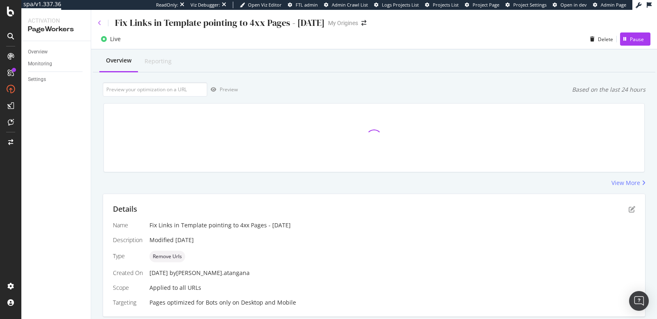
type input "[URL][DOMAIN_NAME]"
click at [101, 21] on icon at bounding box center [100, 23] width 4 height 6
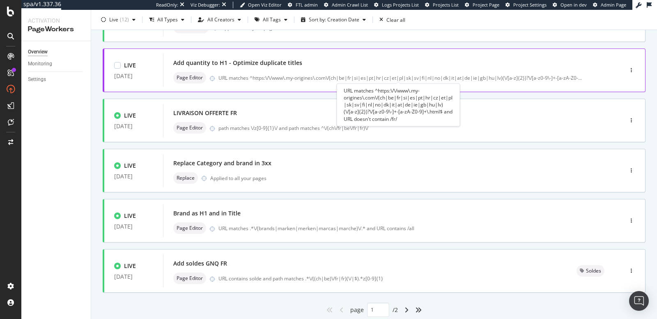
click at [282, 79] on div "URL matches ^https:\/\/www\.my-origines\.com\/(ch|be|fr|si|es|pt|hr|cz|et|pl|sk…" at bounding box center [401, 77] width 364 height 7
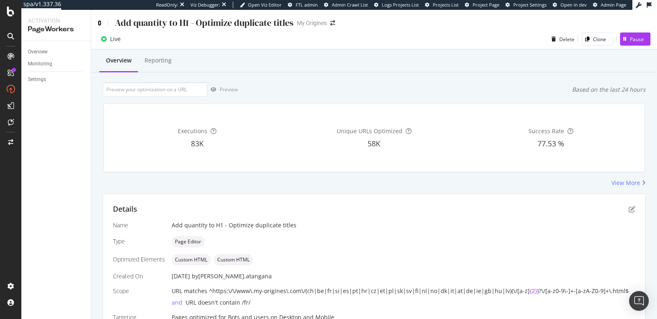
click at [100, 23] on icon at bounding box center [100, 23] width 4 height 6
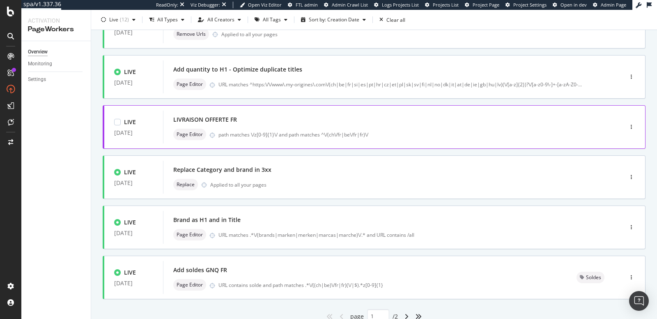
click at [285, 120] on div "LIVRAISON OFFERTE FR" at bounding box center [380, 120] width 415 height 12
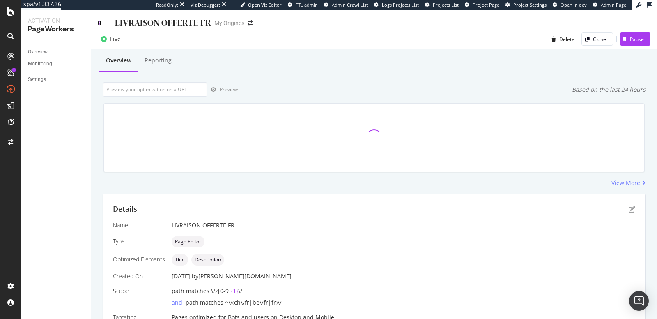
click at [99, 23] on icon at bounding box center [100, 23] width 4 height 6
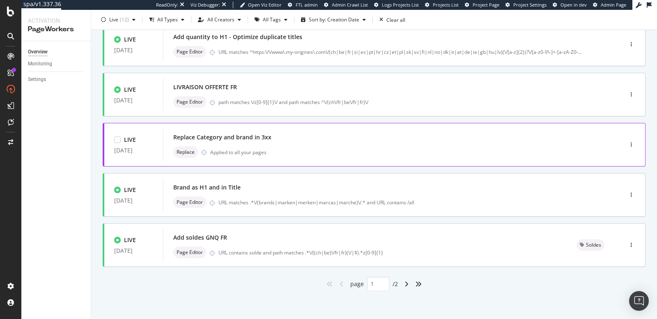
click at [290, 154] on div "Replace Applied to all your pages" at bounding box center [380, 152] width 415 height 12
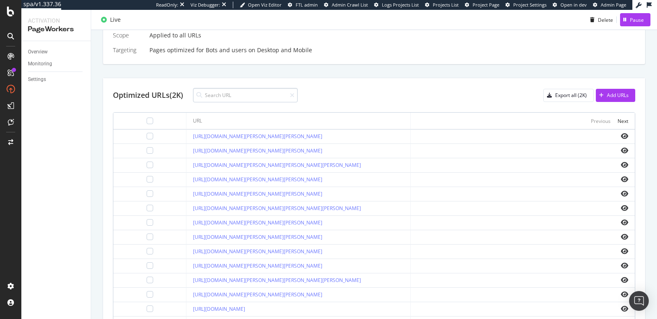
click at [226, 97] on input at bounding box center [245, 95] width 105 height 14
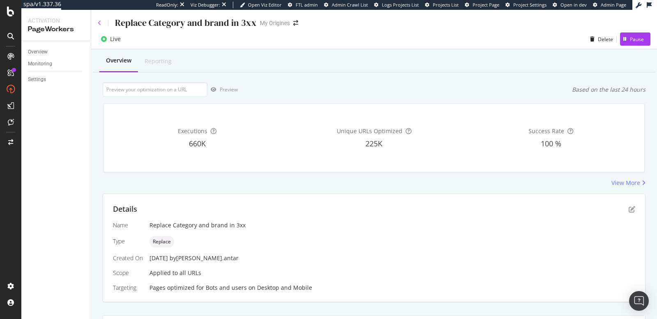
type input "[URL][DOMAIN_NAME]"
click at [100, 22] on icon at bounding box center [100, 23] width 4 height 6
